Goal: Find specific page/section: Find specific page/section

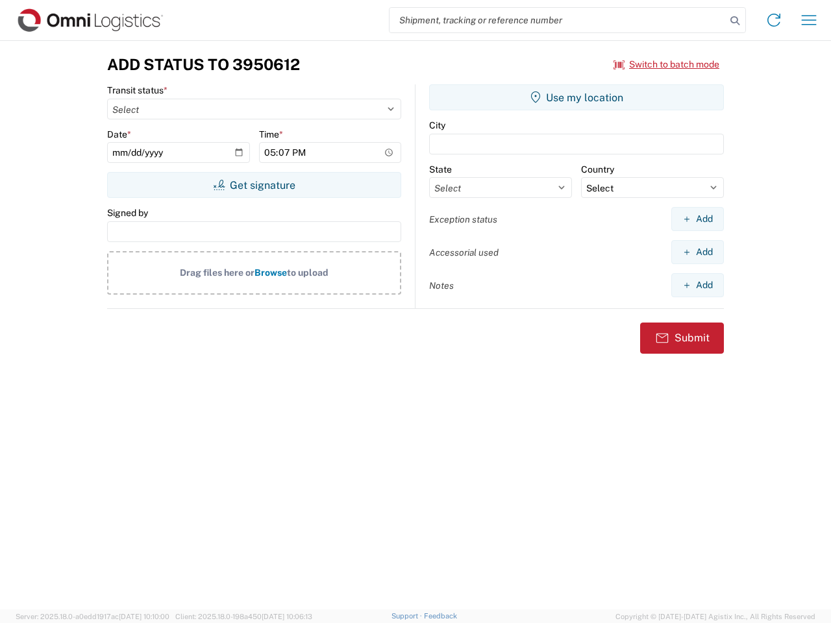
click at [558, 20] on input "search" at bounding box center [558, 20] width 336 height 25
click at [735, 21] on icon at bounding box center [735, 21] width 18 height 18
click at [774, 20] on icon at bounding box center [774, 20] width 21 height 21
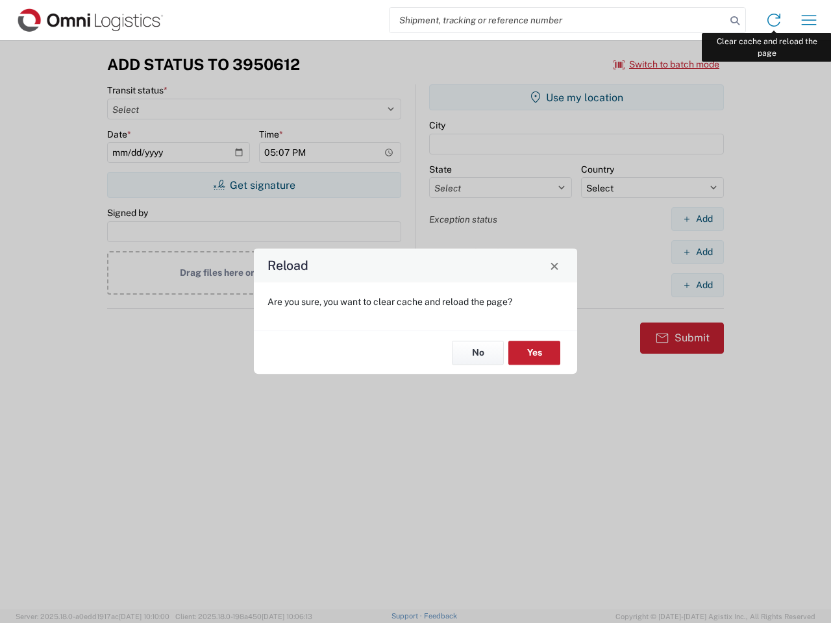
click at [809, 20] on div "Reload Are you sure, you want to clear cache and reload the page? No Yes" at bounding box center [415, 311] width 831 height 623
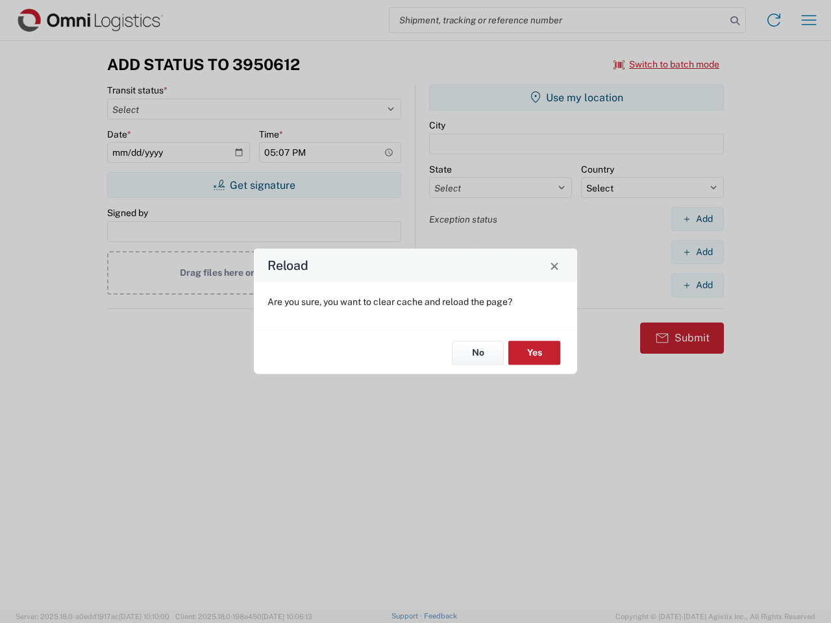
click at [667, 64] on div "Reload Are you sure, you want to clear cache and reload the page? No Yes" at bounding box center [415, 311] width 831 height 623
click at [254, 185] on div "Reload Are you sure, you want to clear cache and reload the page? No Yes" at bounding box center [415, 311] width 831 height 623
click at [577, 97] on div "Reload Are you sure, you want to clear cache and reload the page? No Yes" at bounding box center [415, 311] width 831 height 623
click at [697, 219] on div "Reload Are you sure, you want to clear cache and reload the page? No Yes" at bounding box center [415, 311] width 831 height 623
click at [697, 252] on div "Reload Are you sure, you want to clear cache and reload the page? No Yes" at bounding box center [415, 311] width 831 height 623
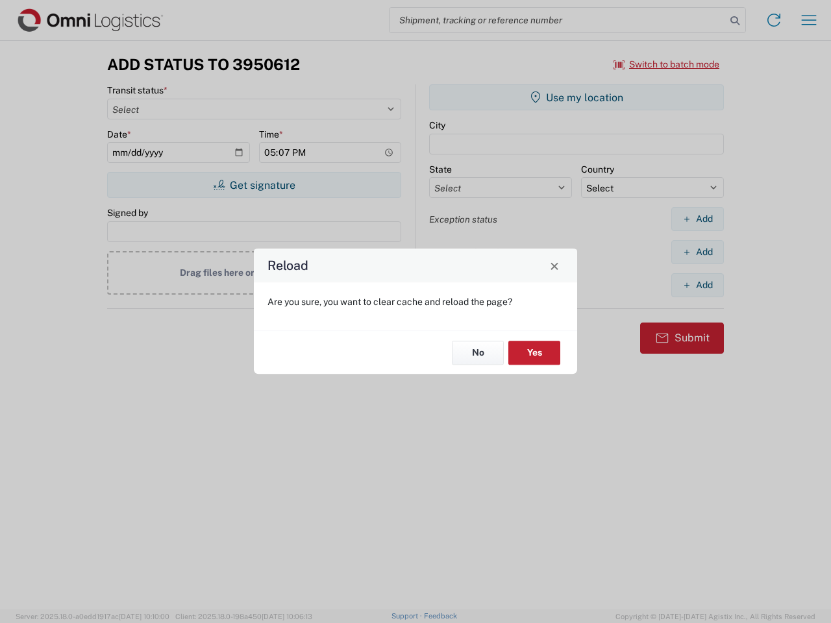
click at [697, 285] on div "Reload Are you sure, you want to clear cache and reload the page? No Yes" at bounding box center [415, 311] width 831 height 623
